Goal: Navigation & Orientation: Find specific page/section

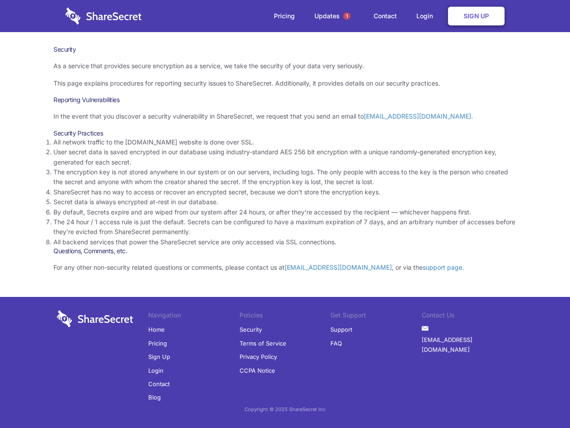
click at [285, 214] on li "By default, Secrets expire and are wiped from our system after 24 hours, or aft…" at bounding box center [284, 212] width 463 height 10
click at [347, 16] on span "1" at bounding box center [346, 15] width 7 height 7
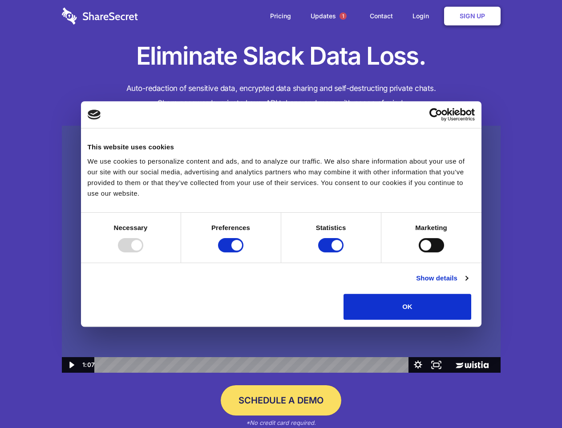
click at [281, 214] on img at bounding box center [281, 249] width 439 height 247
click at [143, 252] on div at bounding box center [130, 245] width 25 height 14
click at [244, 252] on input "Preferences" at bounding box center [230, 245] width 25 height 14
checkbox input "false"
click at [332, 252] on input "Statistics" at bounding box center [330, 245] width 25 height 14
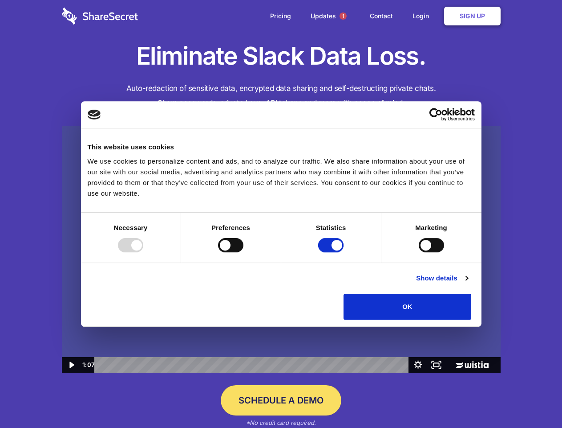
checkbox input "false"
click at [419, 252] on input "Marketing" at bounding box center [431, 245] width 25 height 14
checkbox input "true"
click at [468, 283] on link "Show details" at bounding box center [442, 278] width 52 height 11
click at [0, 0] on li "Necessary 7 Necessary cookies help make a website usable by enabling basic func…" at bounding box center [0, 0] width 0 height 0
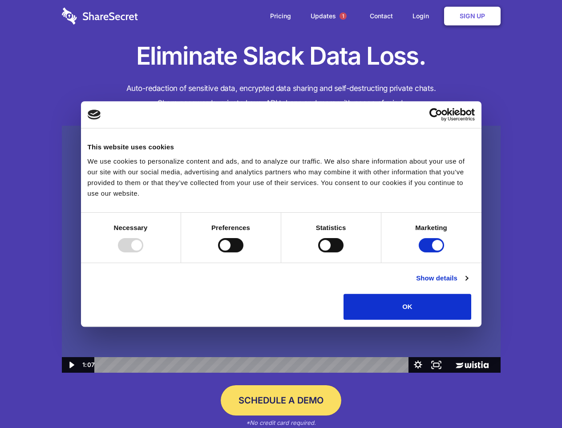
click at [343, 16] on span "1" at bounding box center [343, 15] width 7 height 7
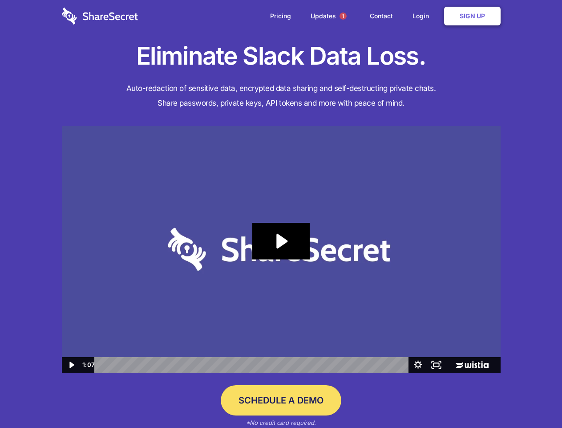
click at [281, 249] on icon "Play Video: Sharesecret Slack Extension" at bounding box center [280, 241] width 57 height 37
